Goal: Transaction & Acquisition: Purchase product/service

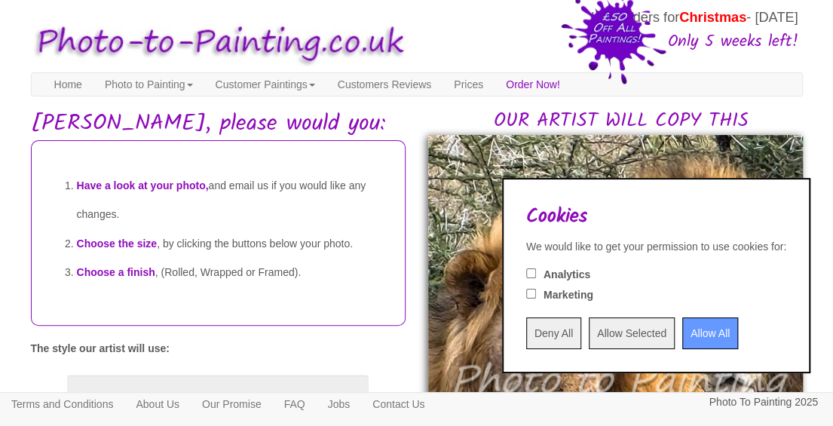
click at [686, 335] on input "Allow All" at bounding box center [710, 333] width 56 height 32
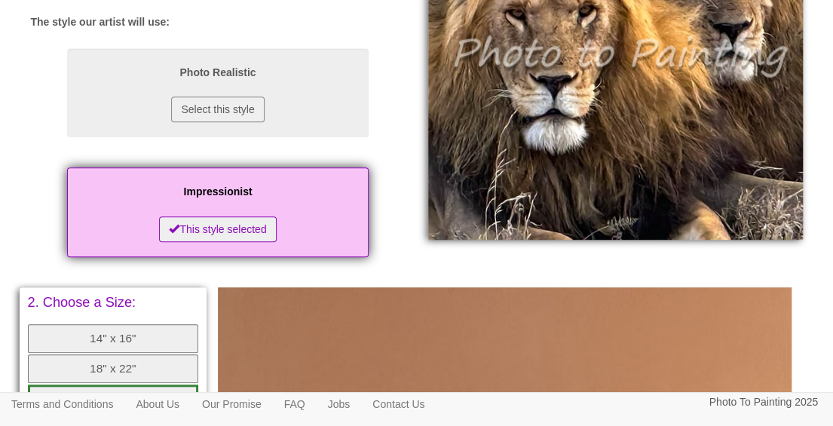
scroll to position [323, 0]
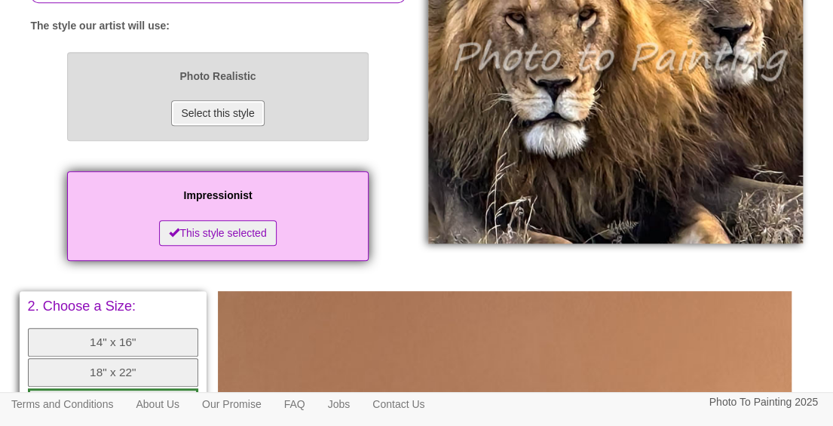
click at [241, 126] on button "Select this style" at bounding box center [217, 113] width 93 height 26
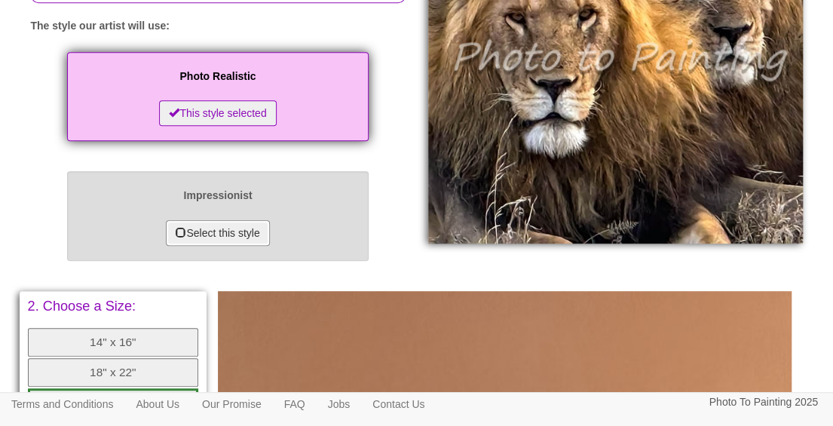
click at [208, 246] on button "Select this style" at bounding box center [217, 233] width 103 height 26
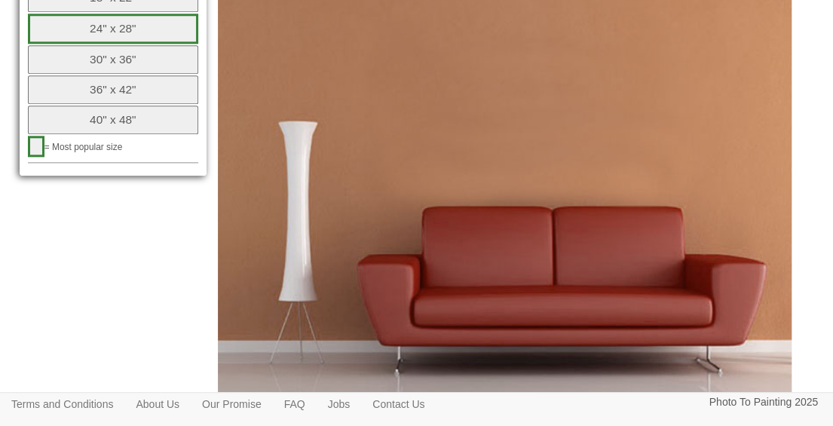
scroll to position [700, 0]
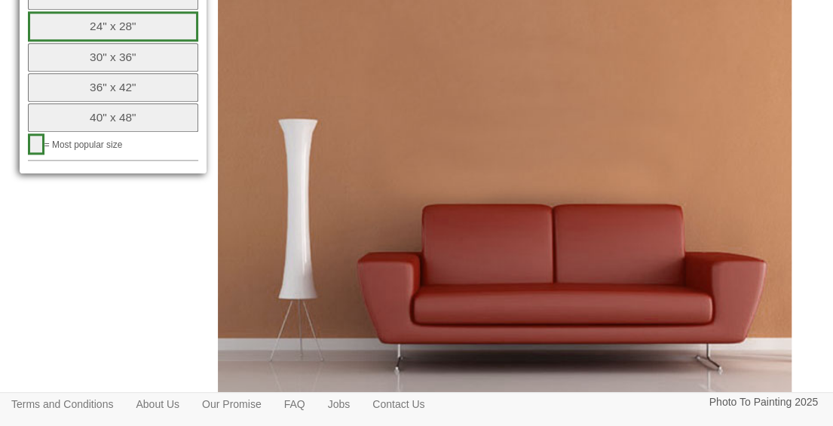
click at [147, 41] on button "24" x 28"" at bounding box center [113, 26] width 171 height 30
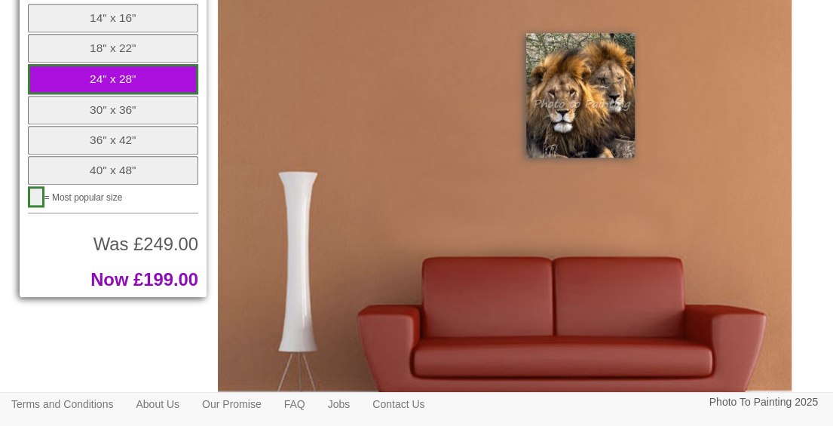
scroll to position [624, 0]
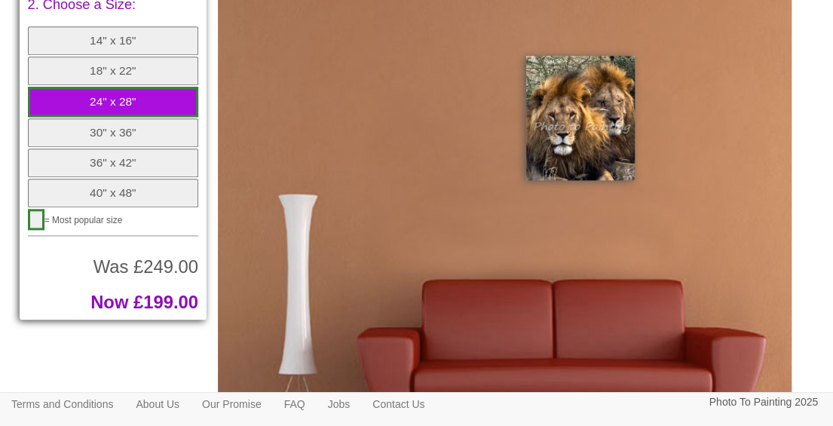
click at [113, 55] on button "14" x 16"" at bounding box center [113, 40] width 171 height 29
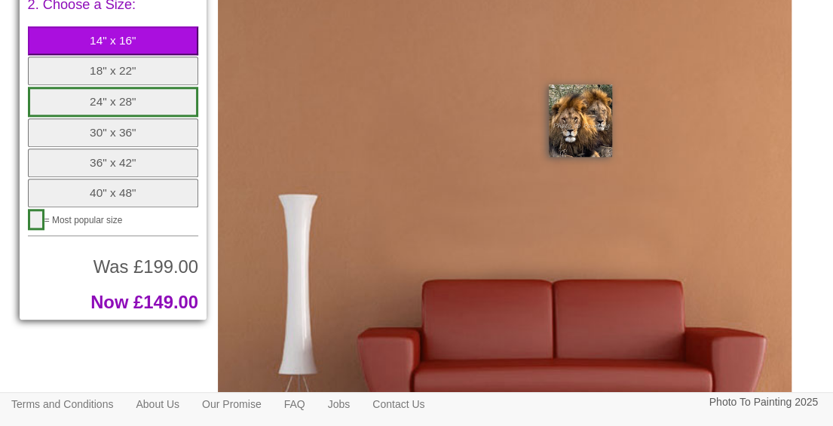
click at [95, 85] on button "18" x 22"" at bounding box center [113, 71] width 171 height 29
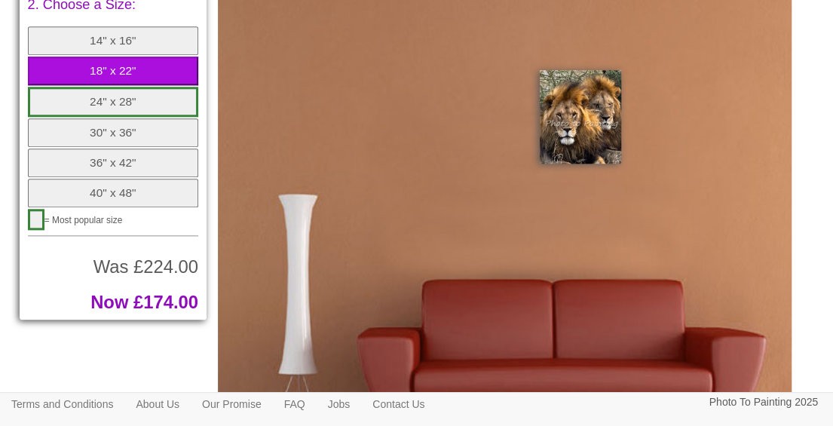
click at [92, 117] on button "24" x 28"" at bounding box center [113, 102] width 171 height 30
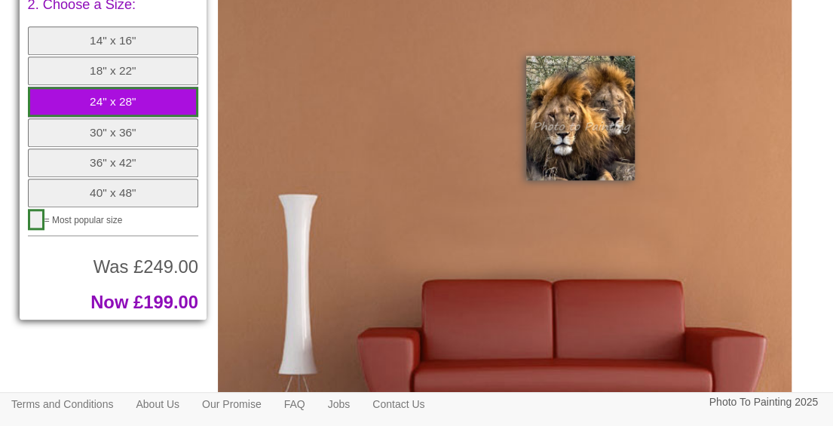
click at [84, 147] on button "30" x 36"" at bounding box center [113, 132] width 171 height 29
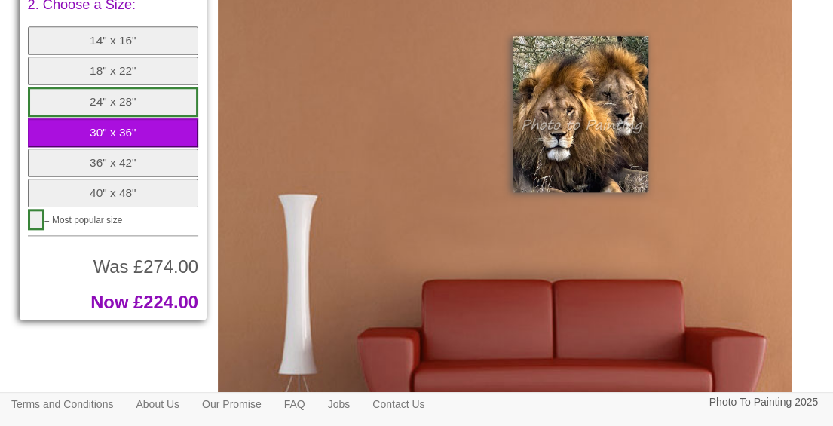
click at [88, 117] on button "24" x 28"" at bounding box center [113, 102] width 171 height 30
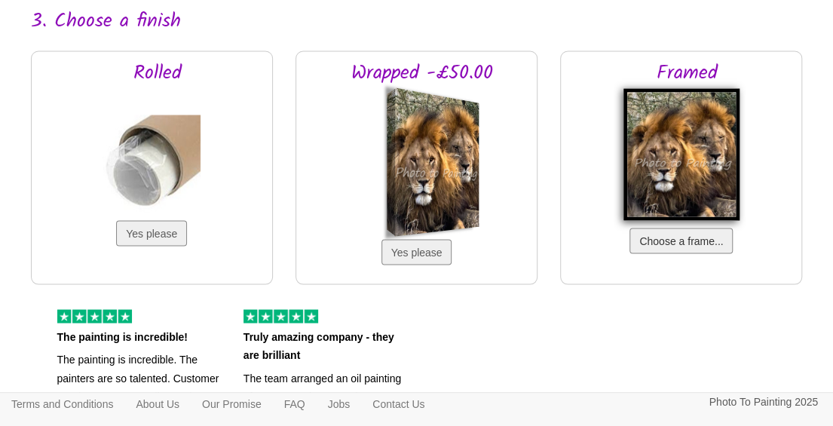
scroll to position [1152, 0]
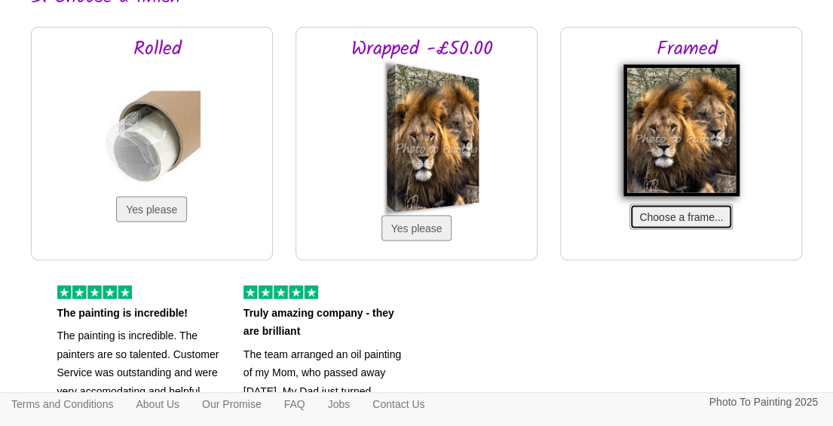
click at [703, 229] on button "Choose a frame..." at bounding box center [680, 217] width 103 height 26
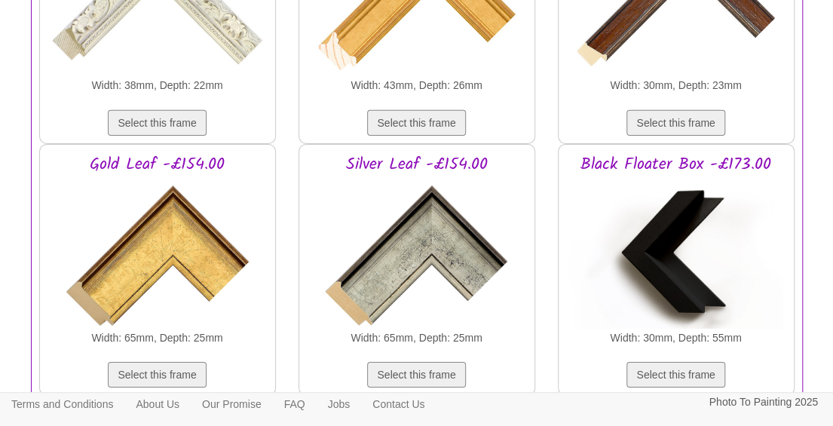
scroll to position [2132, 0]
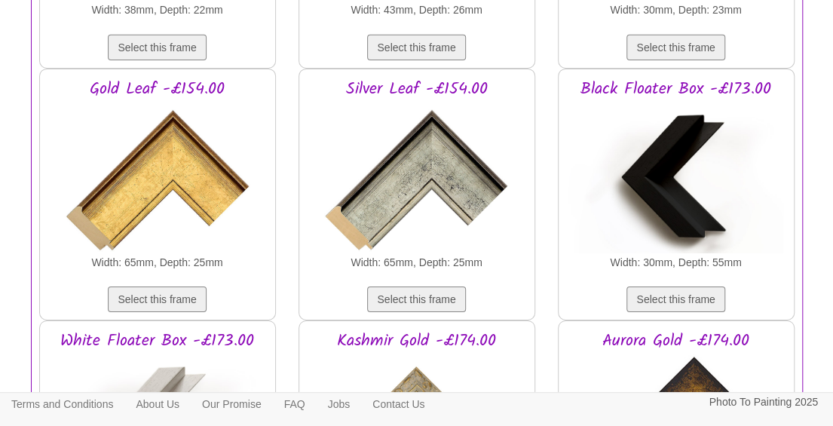
click at [449, 192] on img at bounding box center [417, 178] width 212 height 151
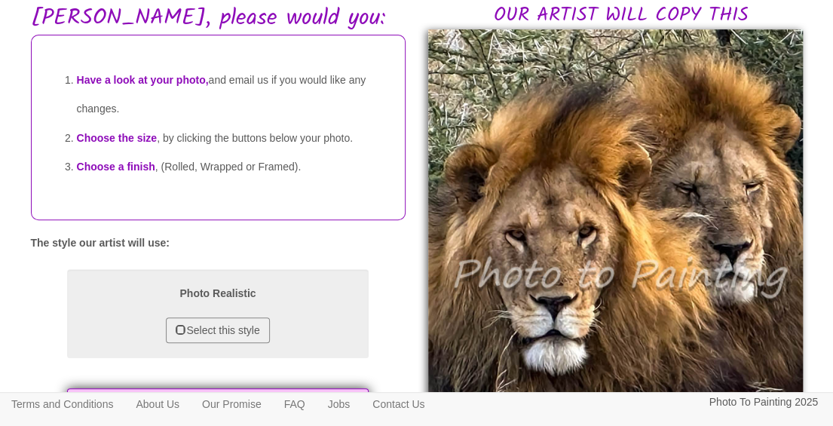
scroll to position [0, 0]
